Goal: Information Seeking & Learning: Learn about a topic

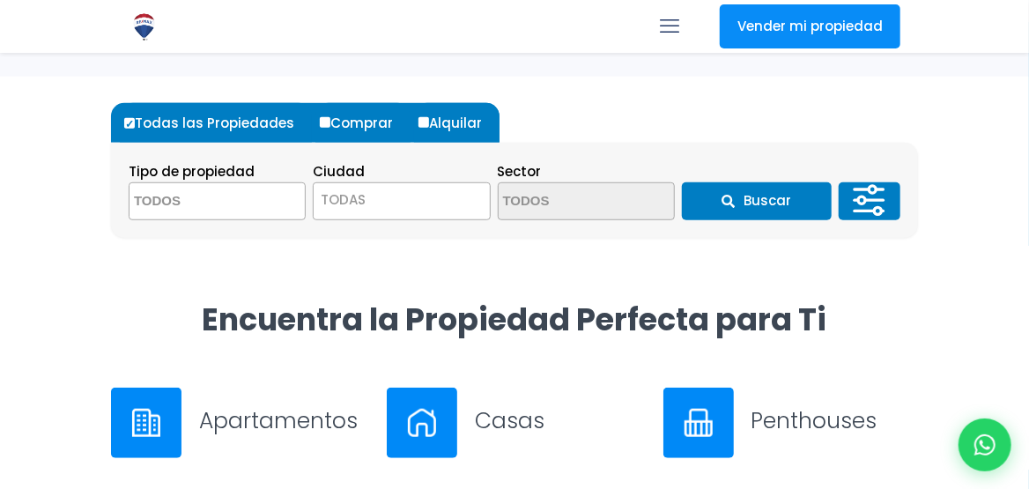
scroll to position [436, 0]
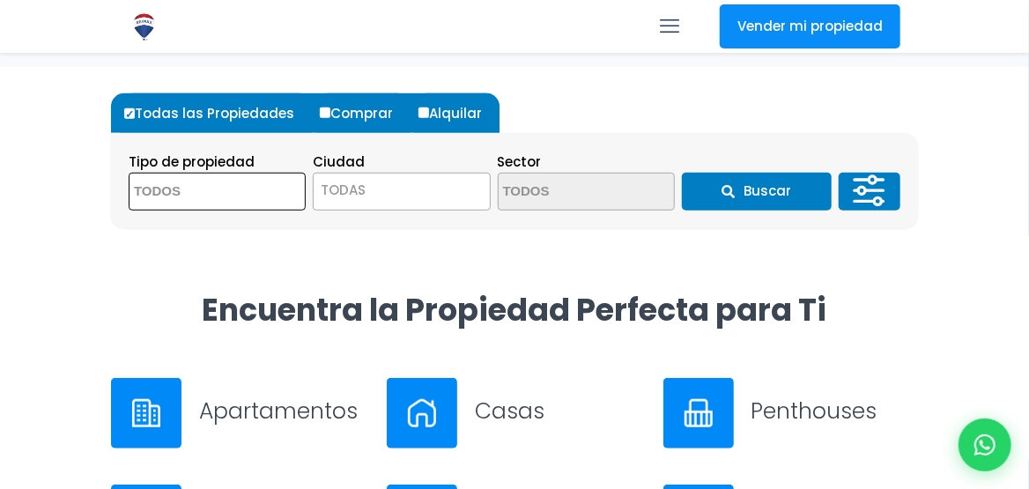
click at [252, 177] on textarea "Search" at bounding box center [215, 193] width 171 height 38
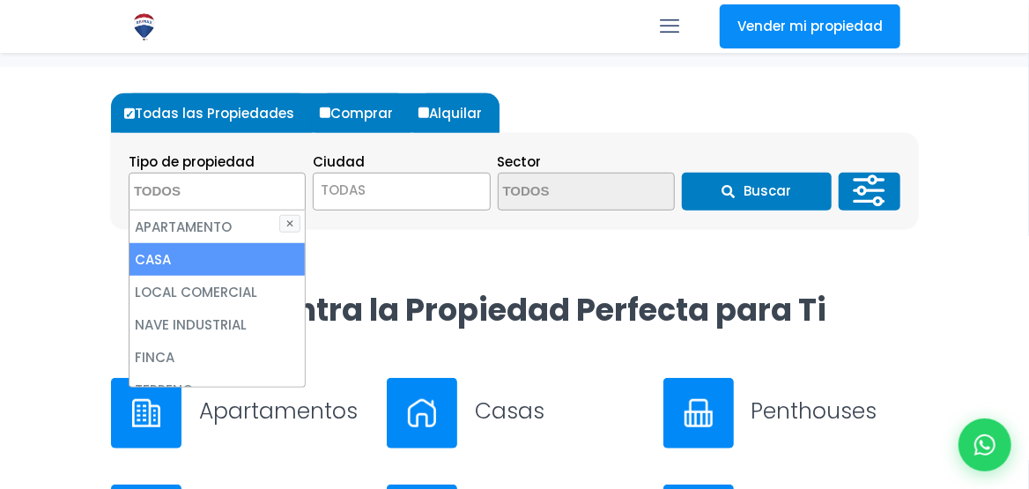
click at [213, 261] on li "CASA" at bounding box center [217, 259] width 175 height 33
select select "house"
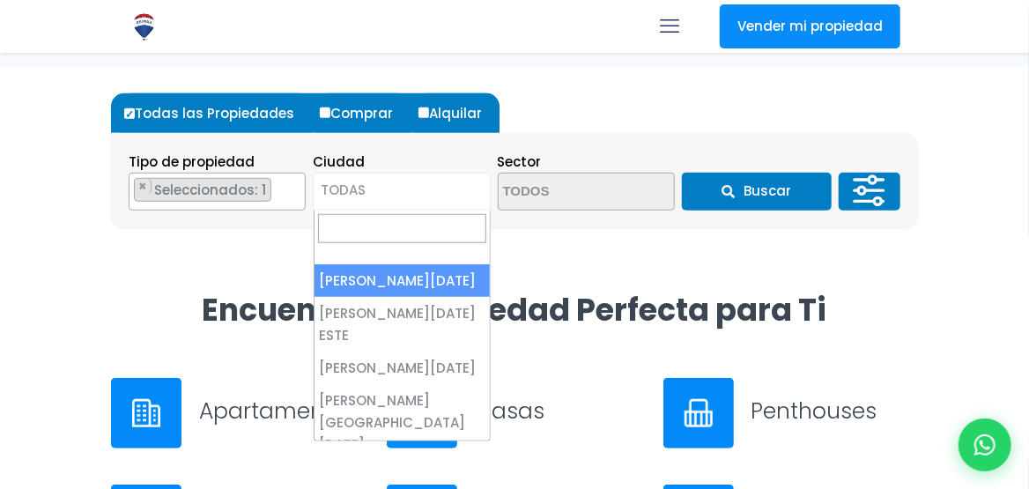
click at [371, 179] on span "TODAS" at bounding box center [401, 190] width 175 height 25
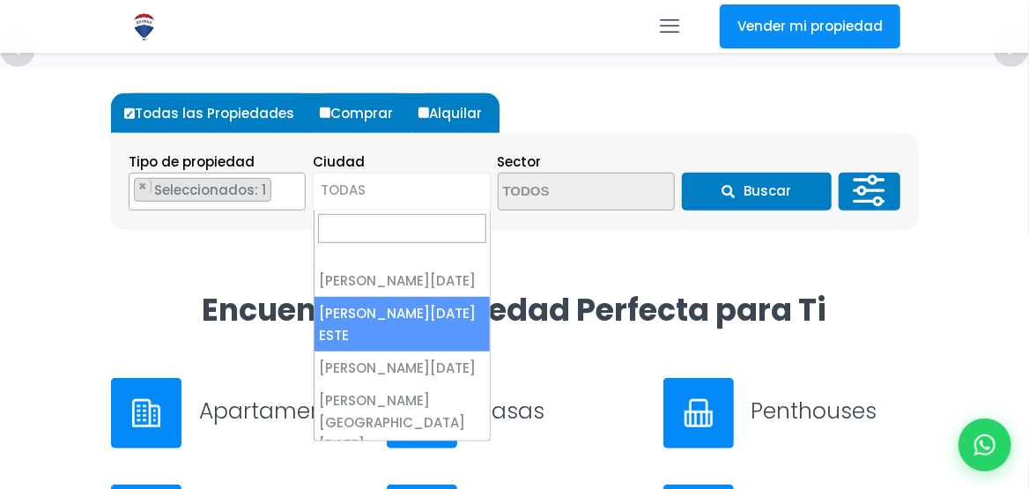
select select "148"
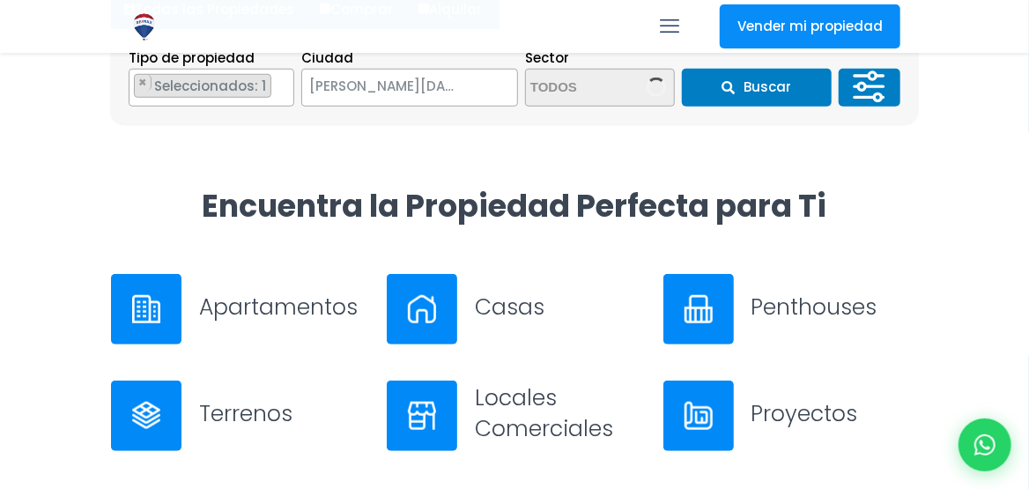
scroll to position [545, 0]
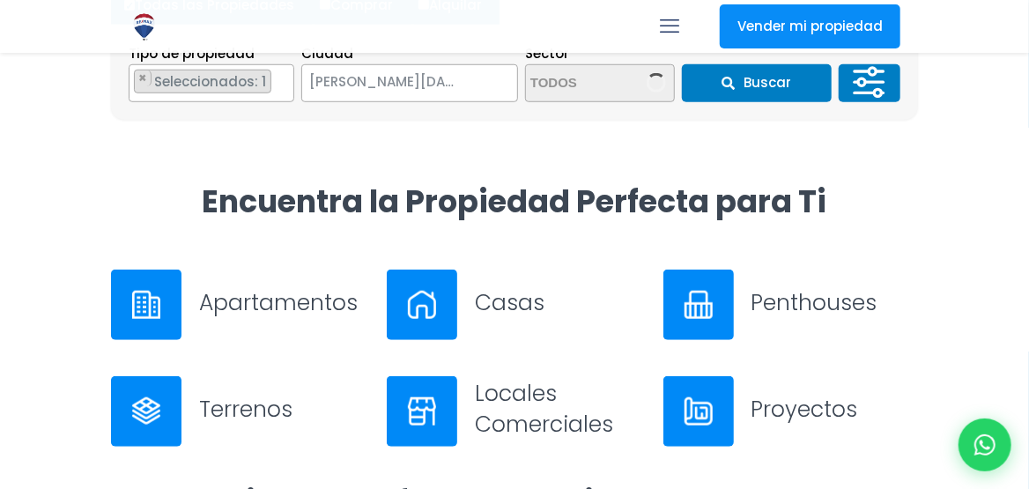
click at [419, 300] on img at bounding box center [422, 305] width 28 height 28
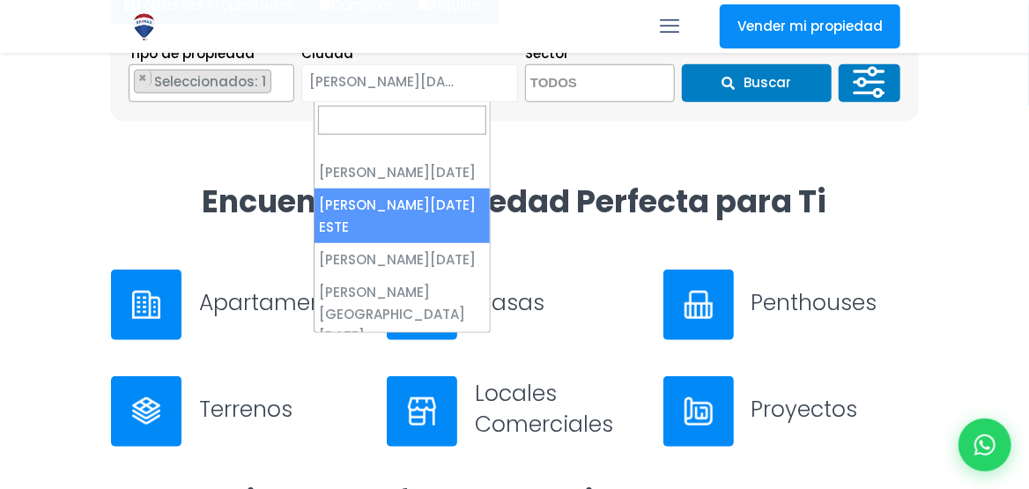
drag, startPoint x: 490, startPoint y: 84, endPoint x: 545, endPoint y: 85, distance: 54.7
click at [545, 85] on div "Tipo de propiedad APARTAMENTO CASA LOCAL COMERCIAL NAVE INDUSTRIAL FINCA TERREN…" at bounding box center [402, 72] width 546 height 60
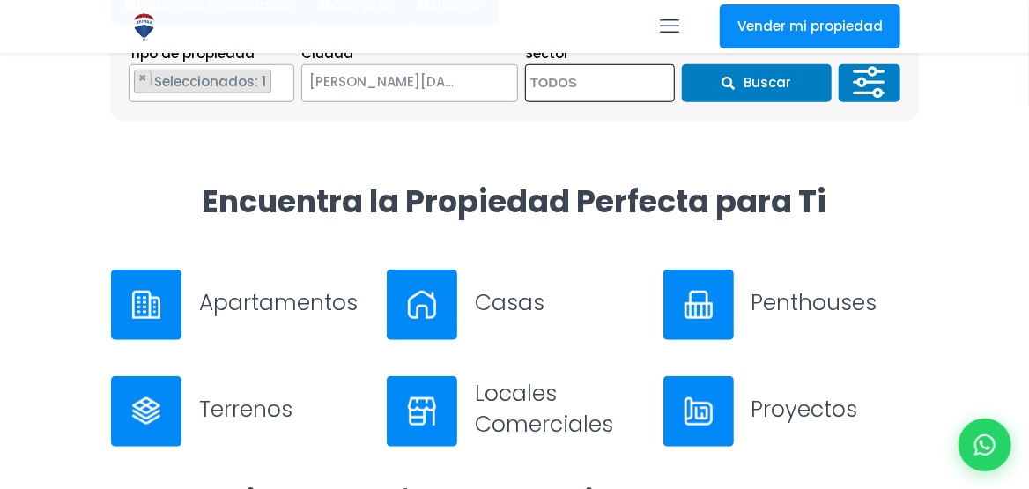
click at [545, 85] on textarea "Search" at bounding box center [600, 84] width 148 height 38
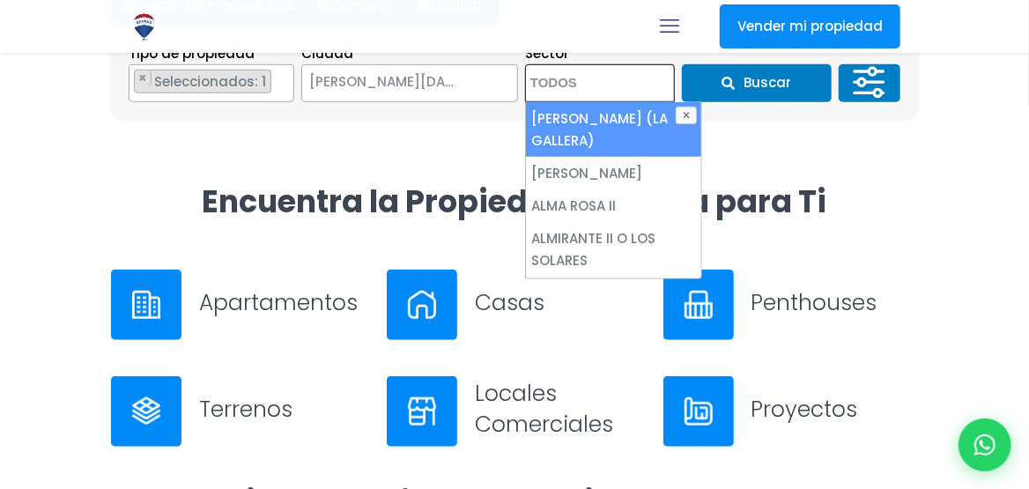
click at [545, 85] on textarea "Search" at bounding box center [600, 84] width 148 height 38
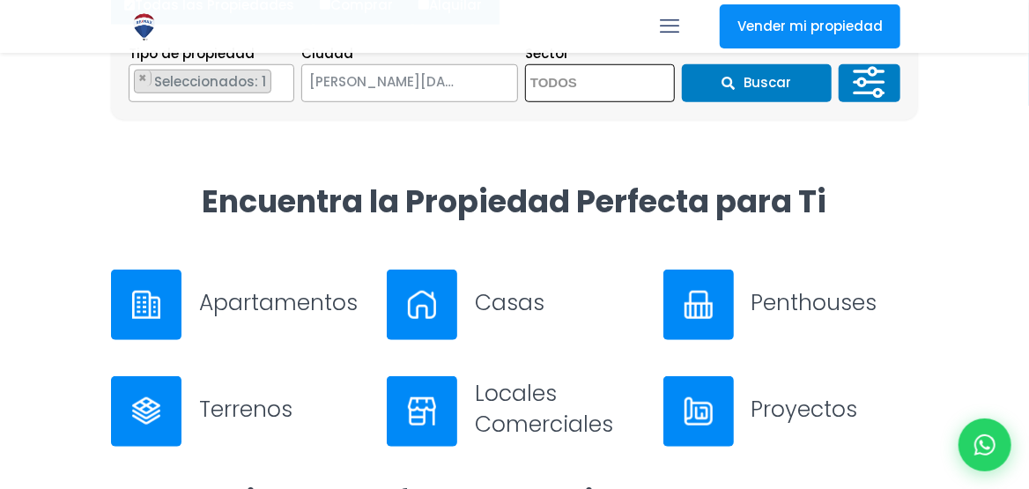
click at [545, 85] on textarea "Search" at bounding box center [600, 84] width 148 height 38
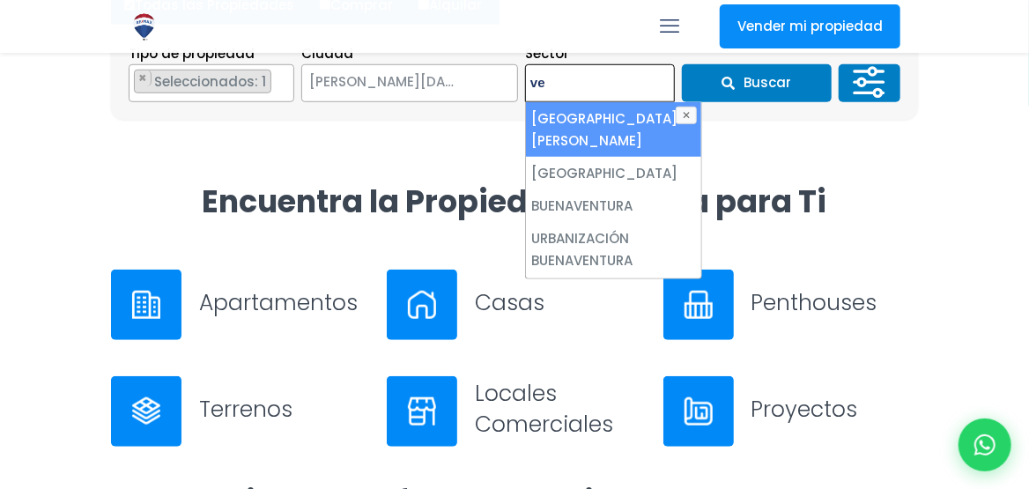
type textarea "v"
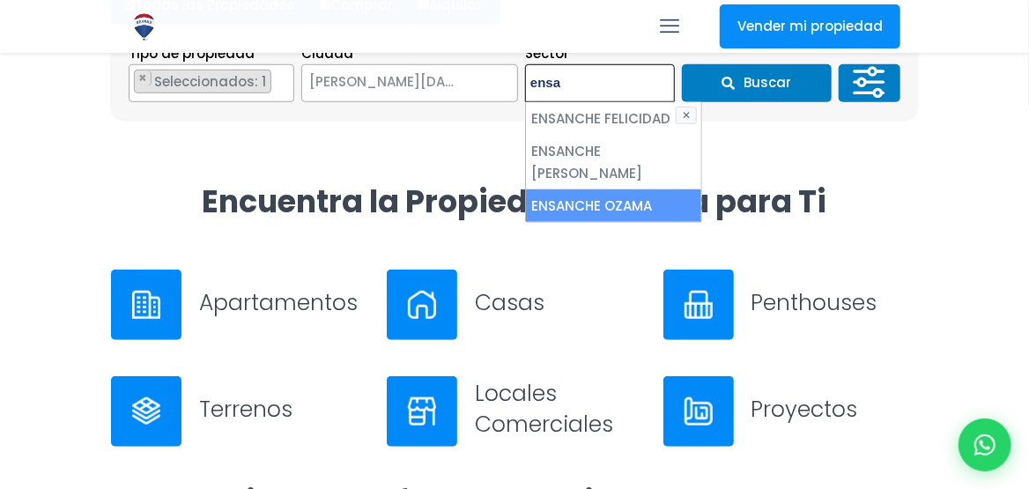
type textarea "ensa"
click at [576, 189] on li "ENSANCHE OZAMA" at bounding box center [613, 205] width 175 height 33
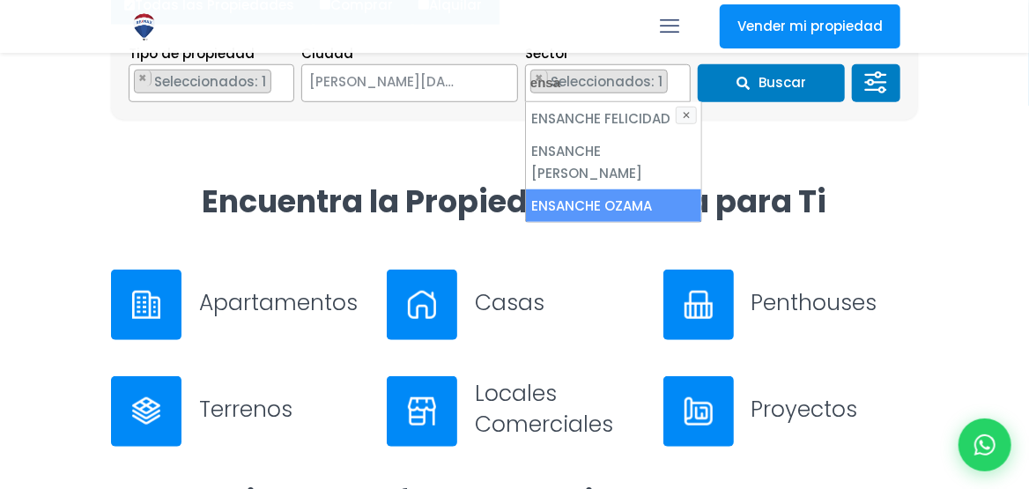
select select "13129"
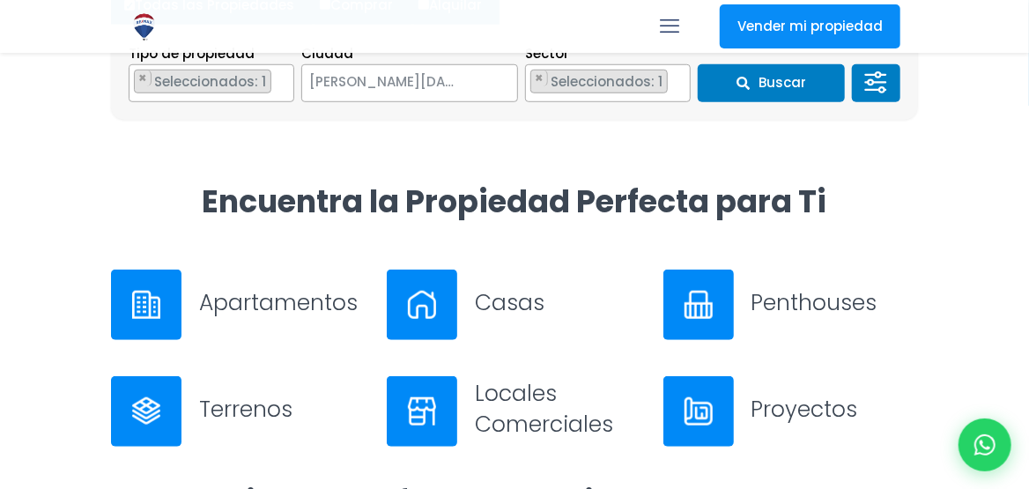
click at [779, 85] on button "Buscar" at bounding box center [771, 83] width 147 height 38
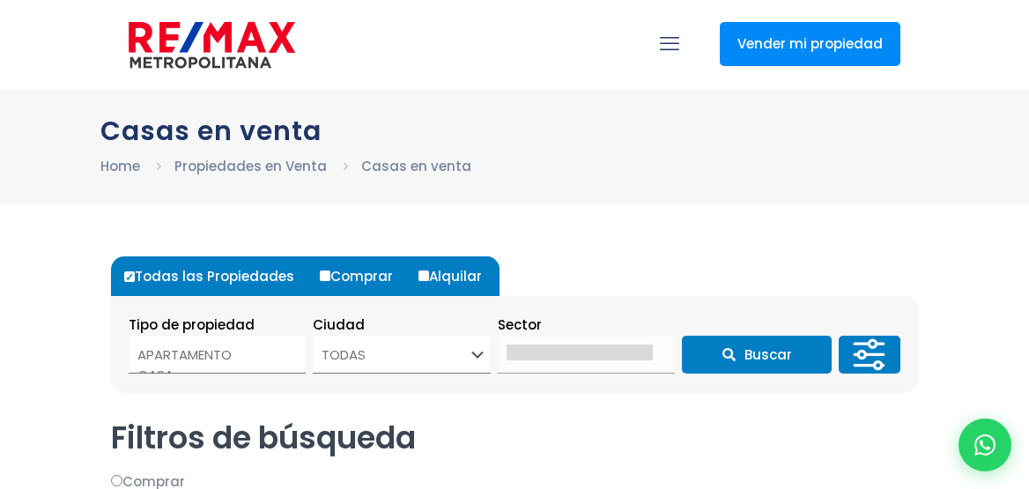
select select
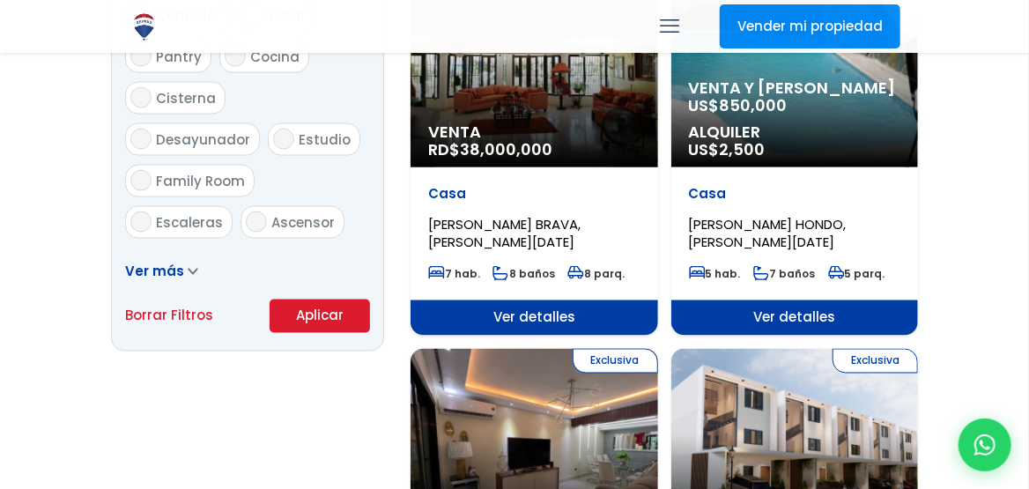
scroll to position [1085, 0]
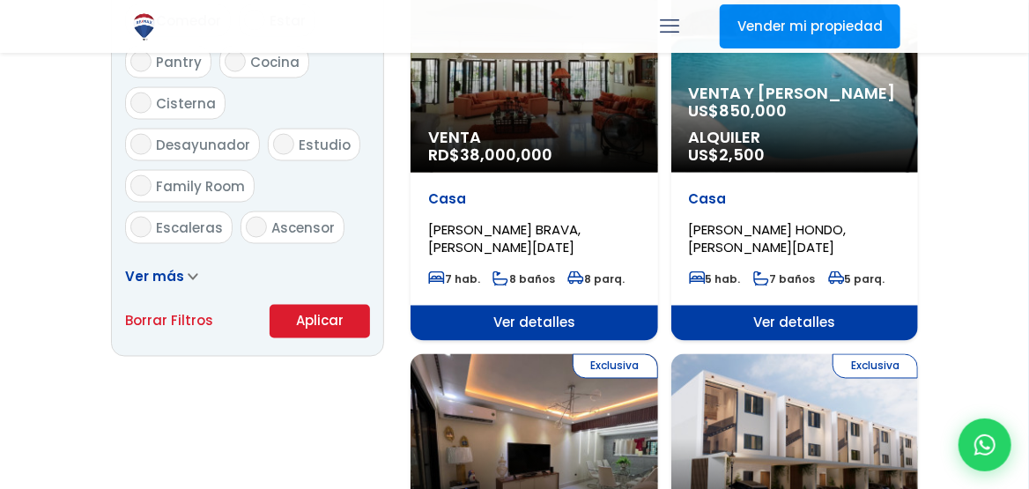
click at [163, 279] on span "Ver más" at bounding box center [154, 276] width 59 height 19
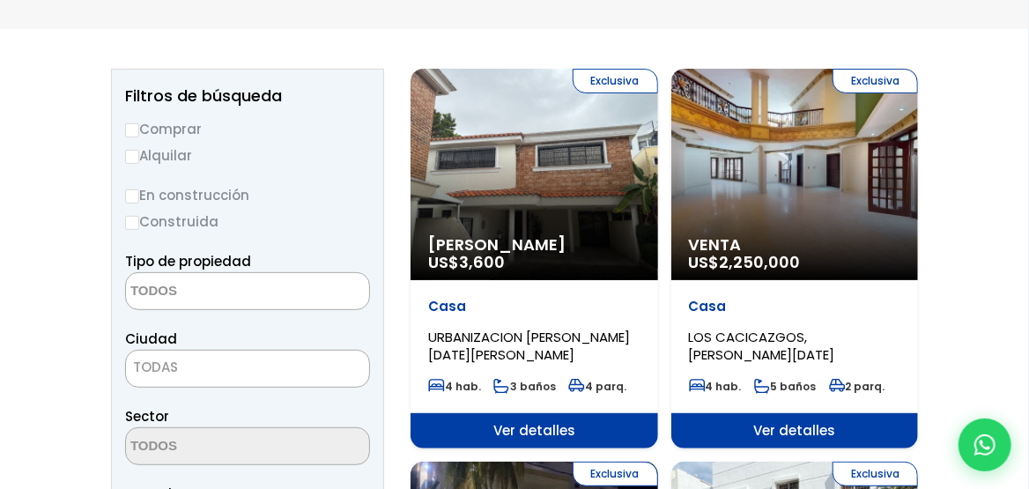
scroll to position [0, 0]
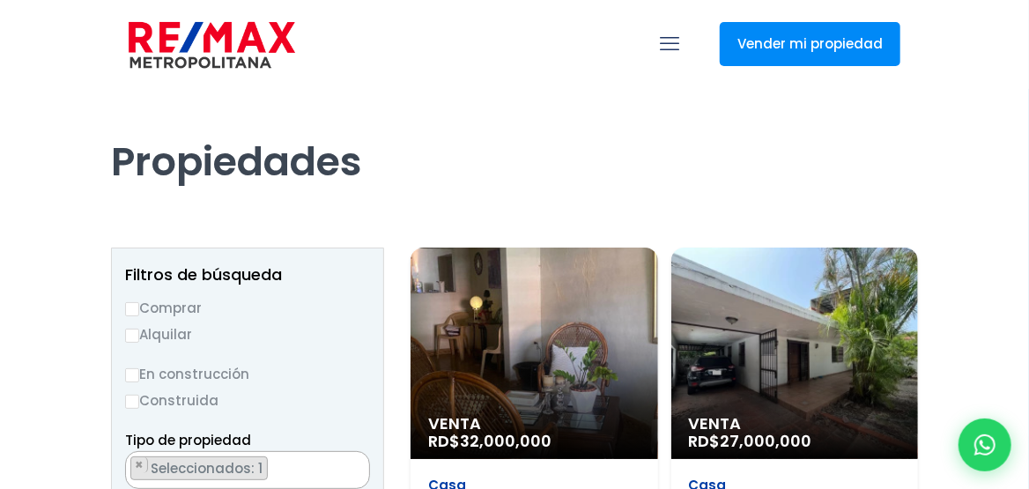
scroll to position [221, 0]
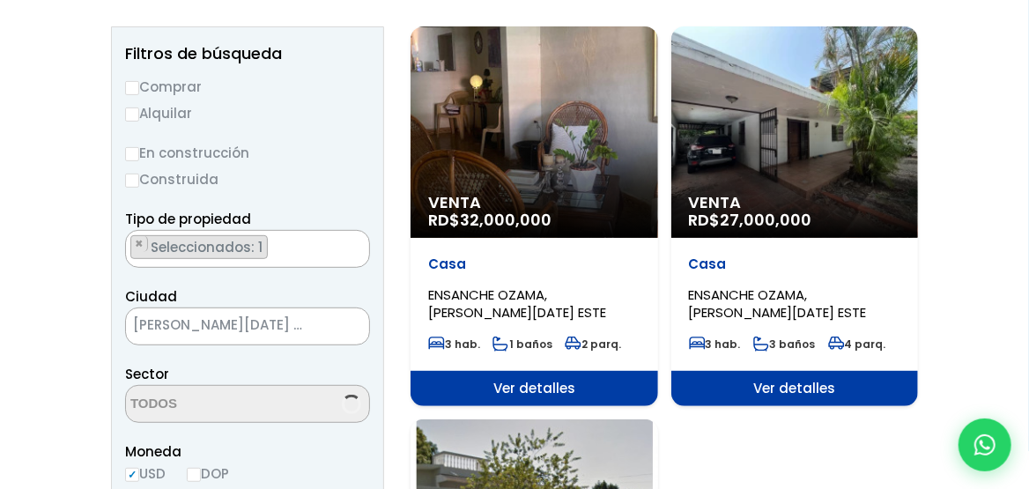
select select "13129"
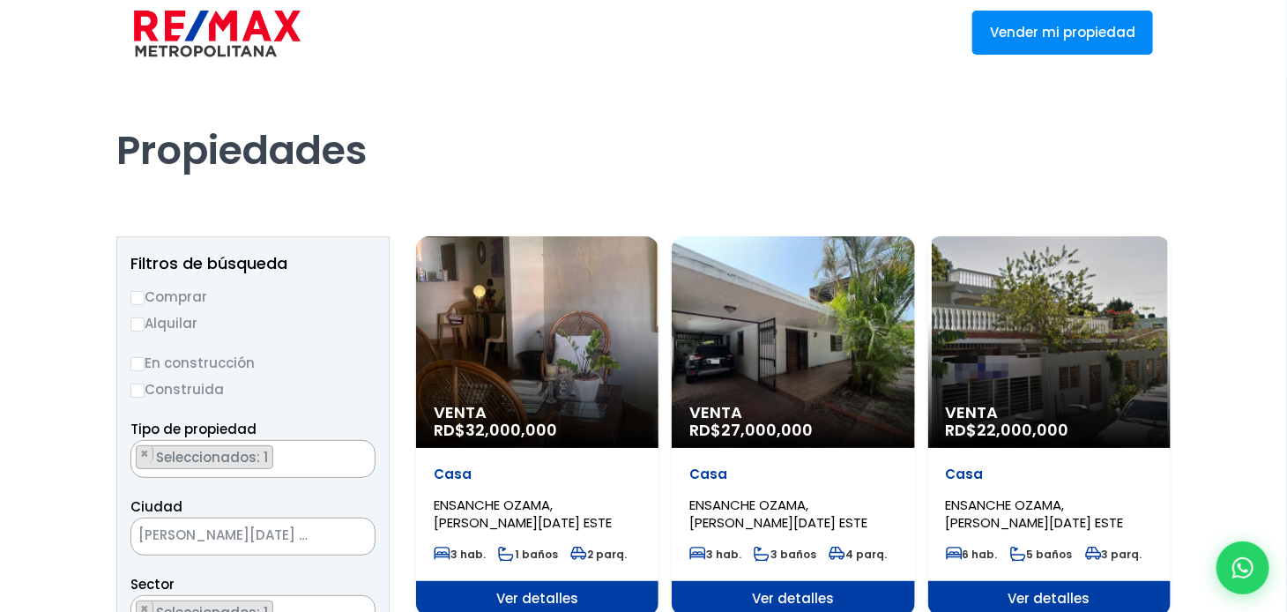
scroll to position [1033, 0]
drag, startPoint x: 1009, startPoint y: 0, endPoint x: 625, endPoint y: 138, distance: 408.4
click at [625, 138] on h1 "Propiedades" at bounding box center [643, 126] width 1054 height 97
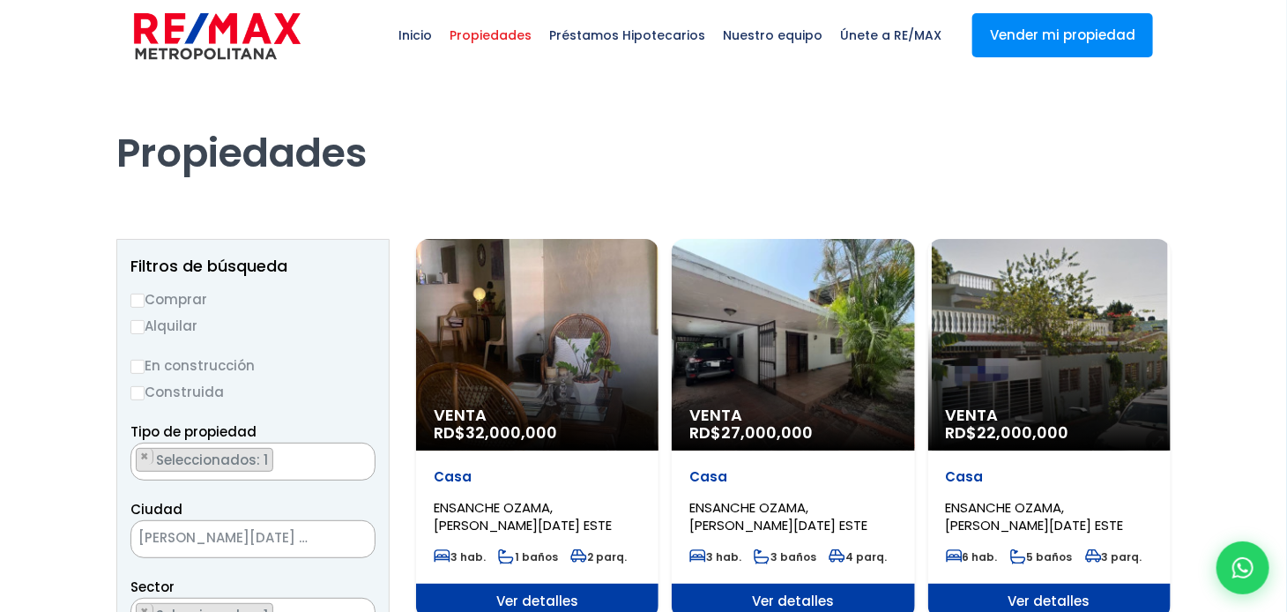
scroll to position [0, 0]
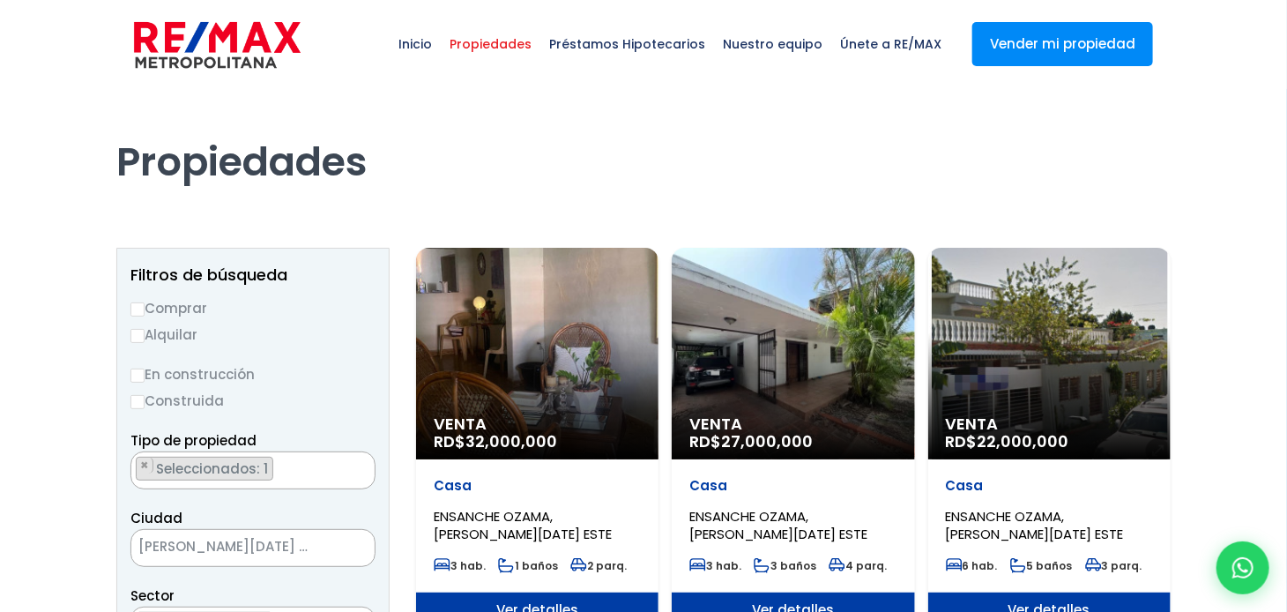
click at [568, 327] on div "Venta RD$ 32,000,000" at bounding box center [537, 353] width 242 height 211
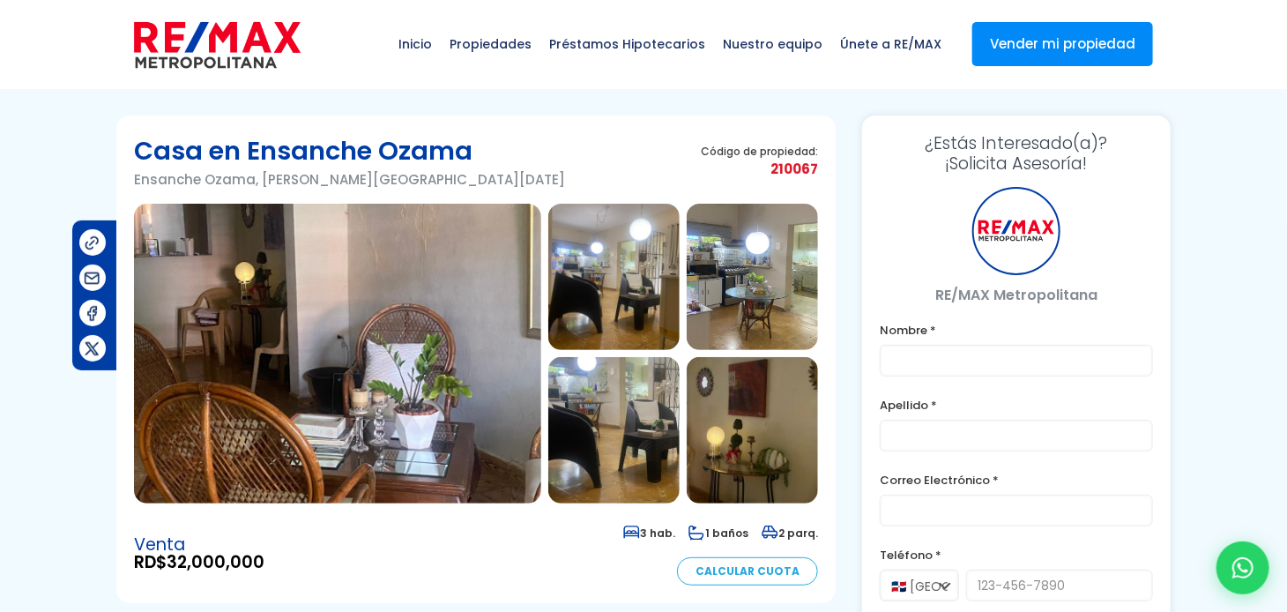
click at [557, 363] on img at bounding box center [613, 430] width 131 height 146
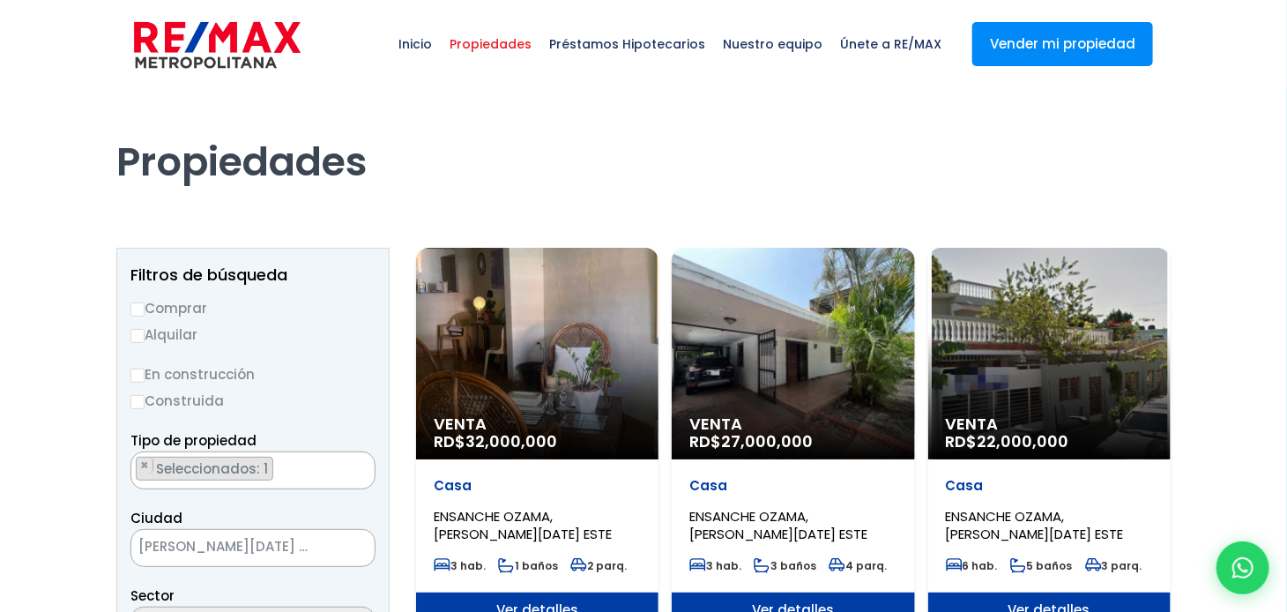
select select "13129"
